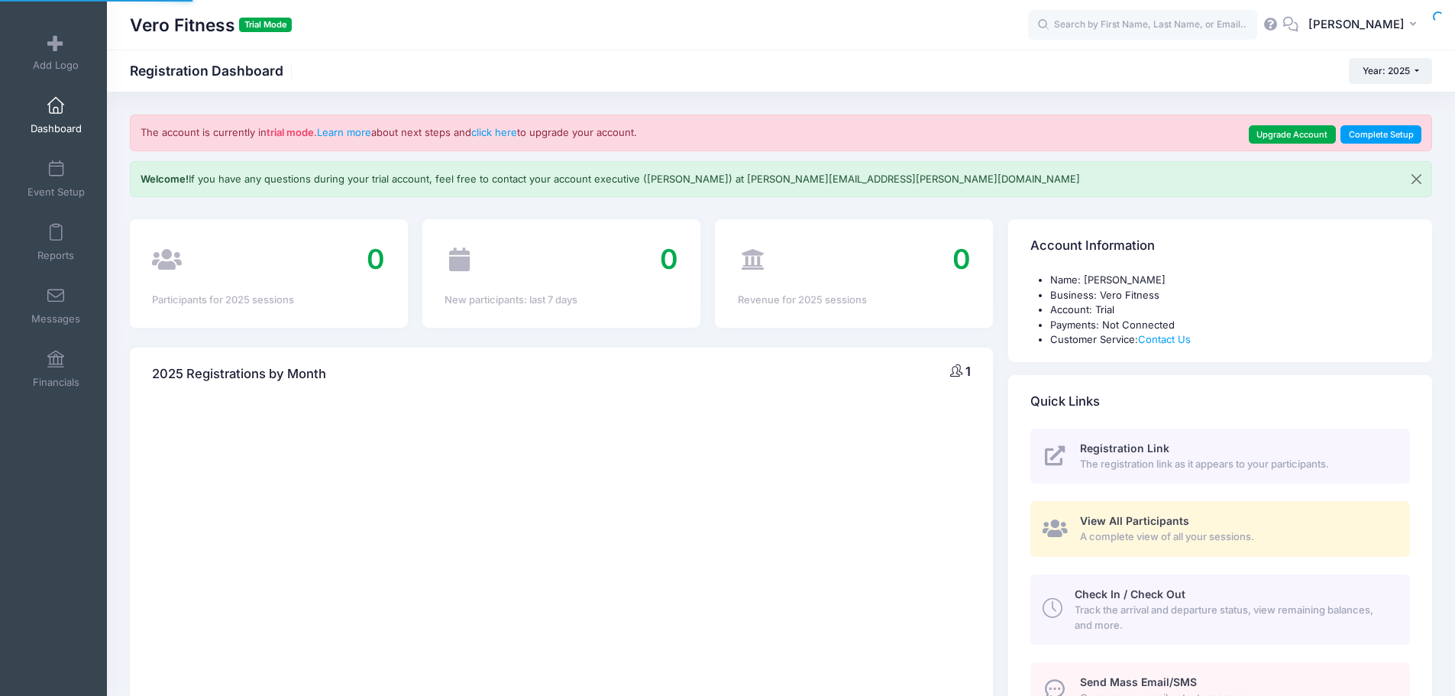
select select
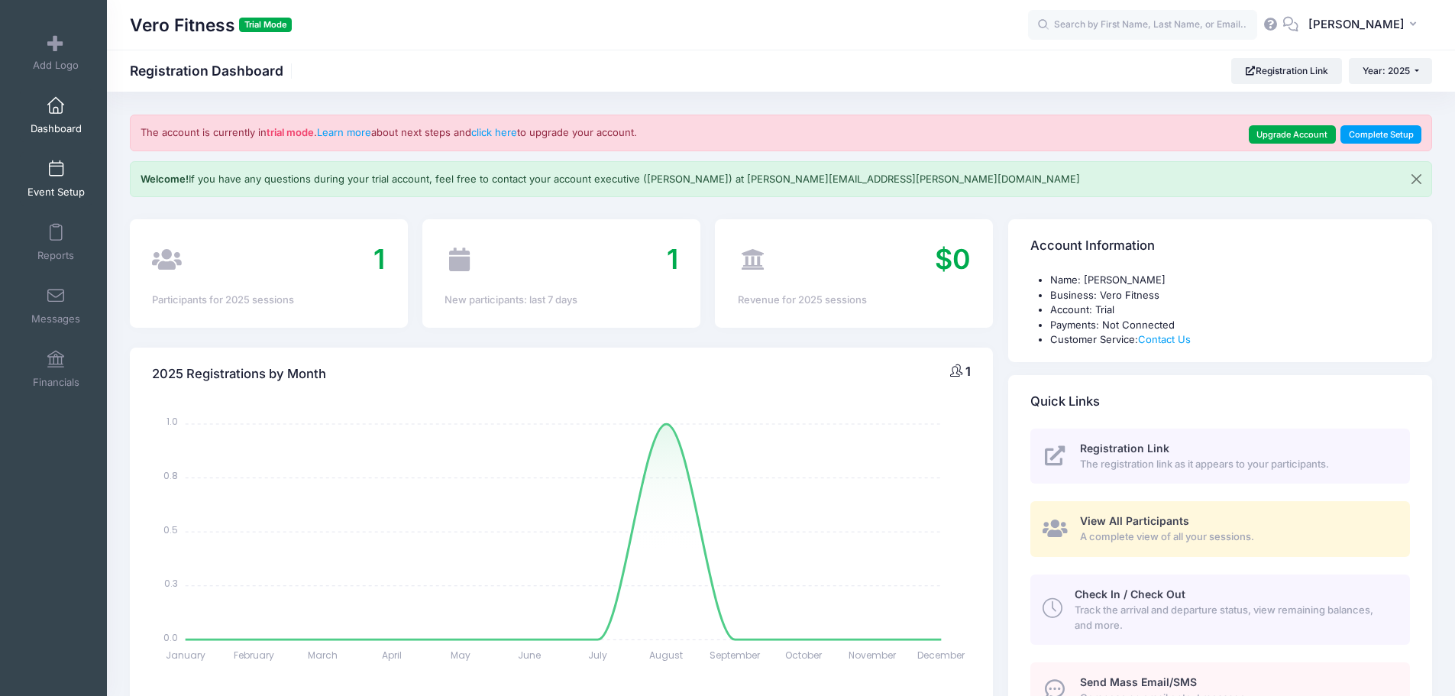
click at [56, 168] on span at bounding box center [56, 169] width 0 height 17
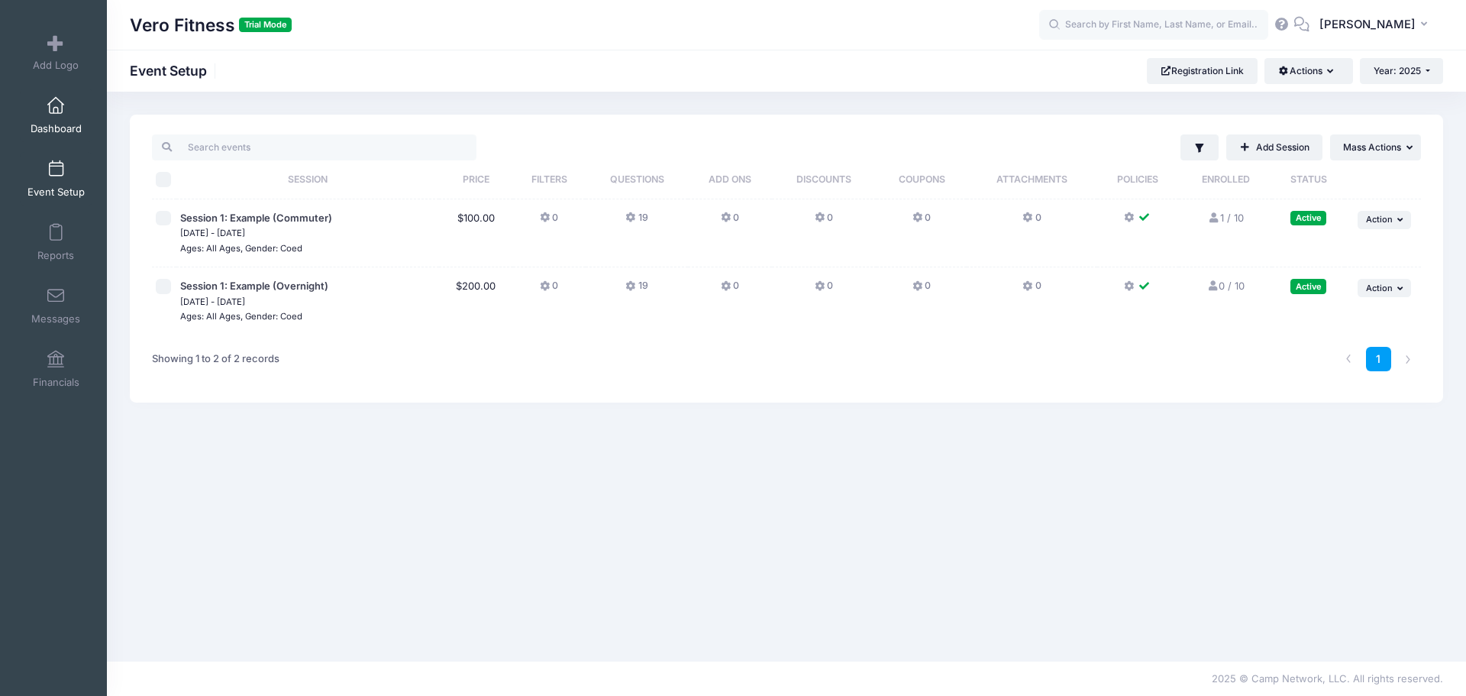
click at [44, 117] on link "Dashboard" at bounding box center [56, 115] width 73 height 53
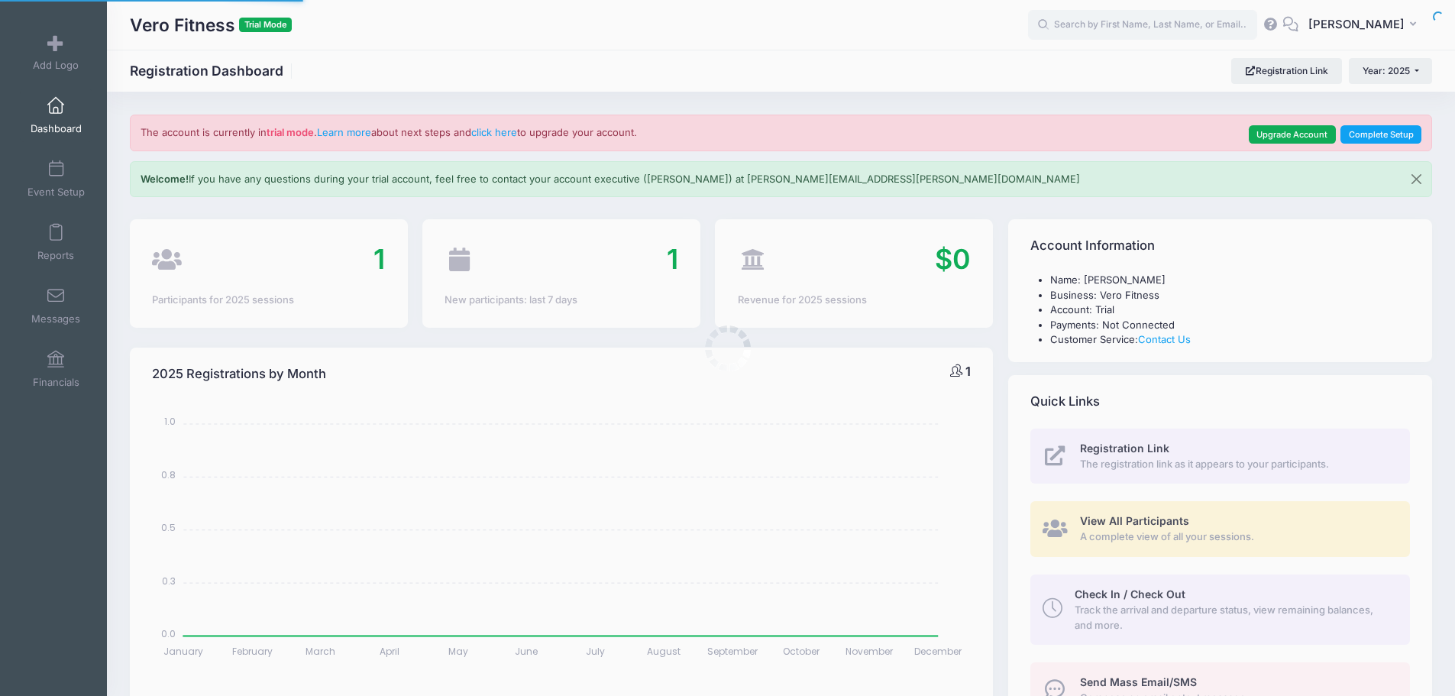
select select
